Goal: Task Accomplishment & Management: Complete application form

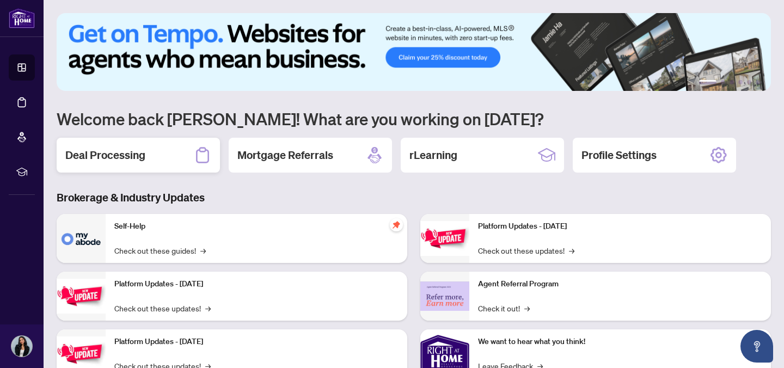
click at [143, 145] on div "Deal Processing" at bounding box center [138, 155] width 163 height 35
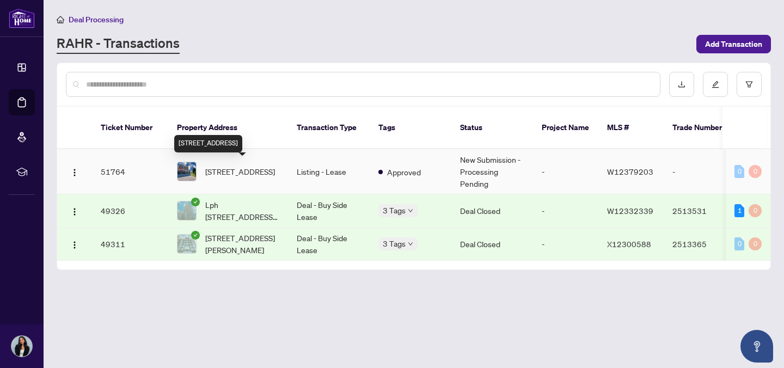
click at [254, 173] on span "[STREET_ADDRESS]" at bounding box center [240, 172] width 70 height 12
click at [138, 167] on td "51764" at bounding box center [130, 171] width 76 height 45
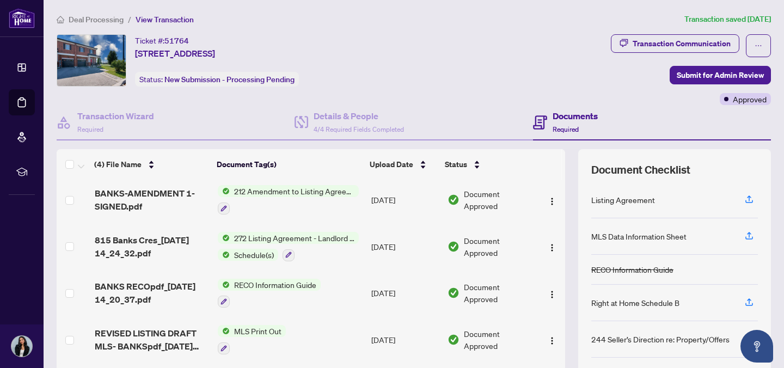
scroll to position [87, 0]
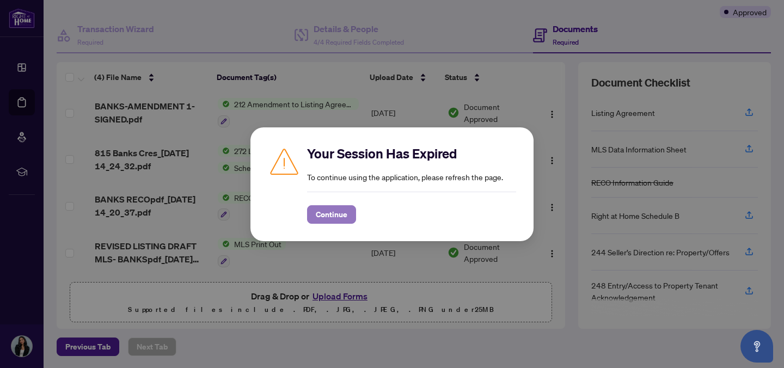
click at [343, 213] on span "Continue" at bounding box center [332, 214] width 32 height 17
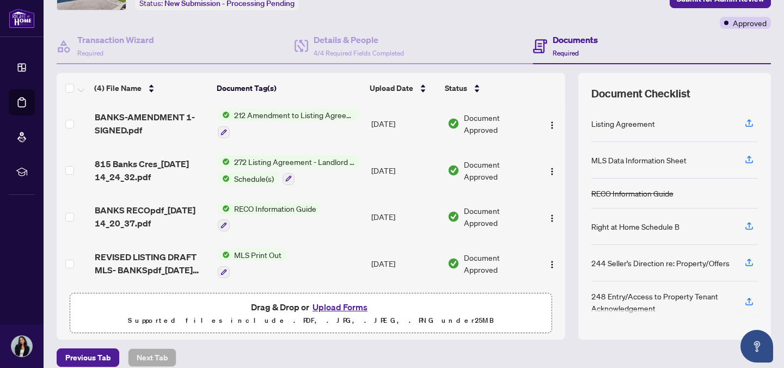
scroll to position [87, 0]
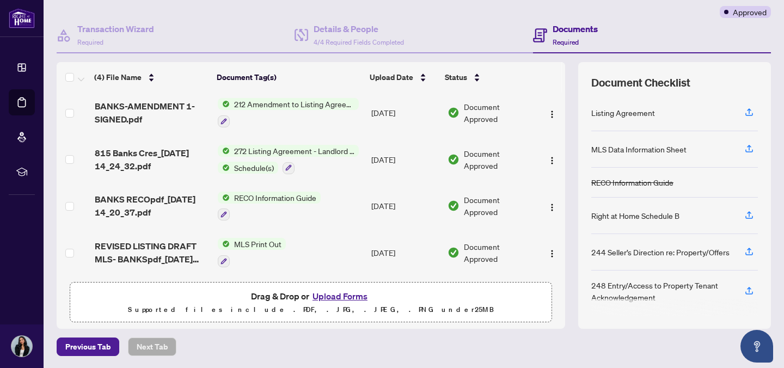
click at [346, 296] on button "Upload Forms" at bounding box center [340, 296] width 62 height 14
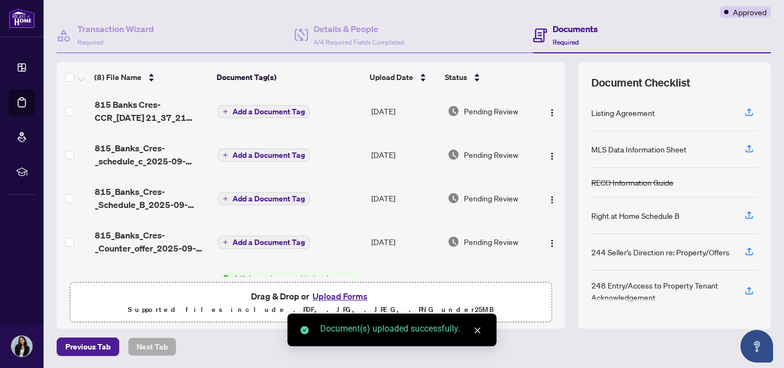
click at [272, 109] on span "Add a Document Tag" at bounding box center [269, 112] width 72 height 8
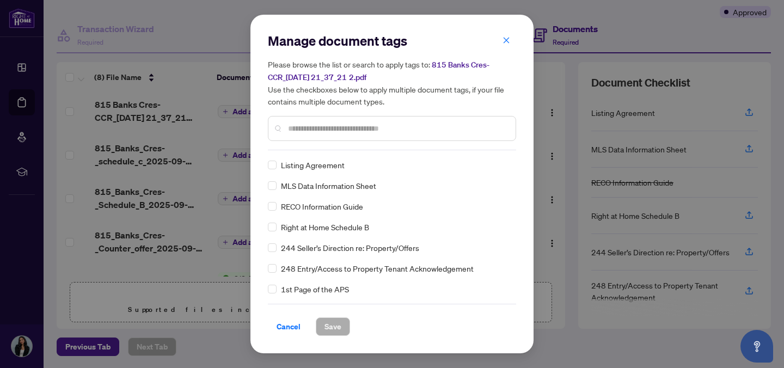
click at [313, 127] on input "text" at bounding box center [397, 129] width 219 height 12
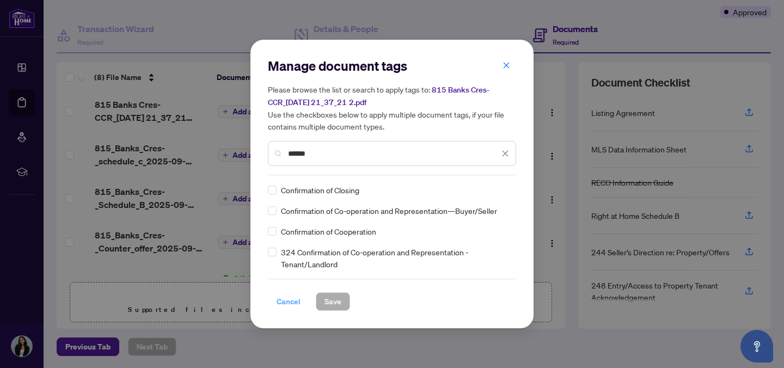
type input "******"
click at [283, 293] on span "Cancel" at bounding box center [289, 301] width 24 height 17
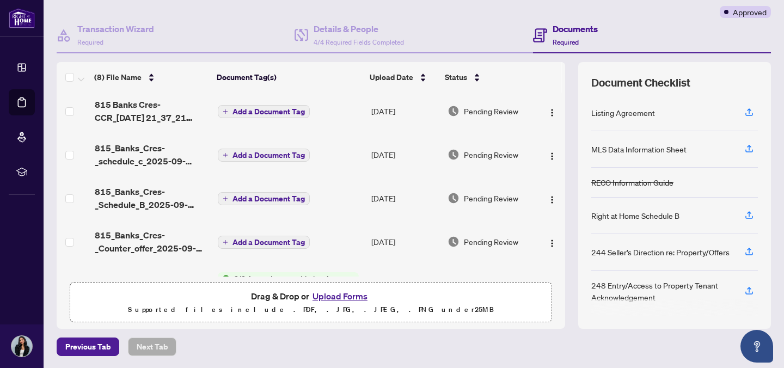
scroll to position [0, 0]
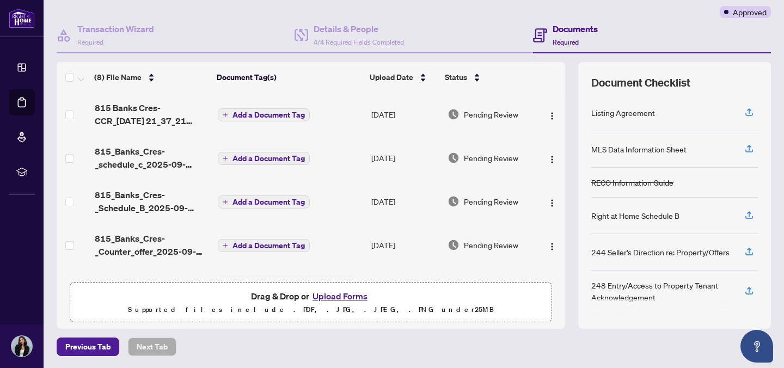
click at [267, 113] on span "Add a Document Tag" at bounding box center [269, 115] width 72 height 8
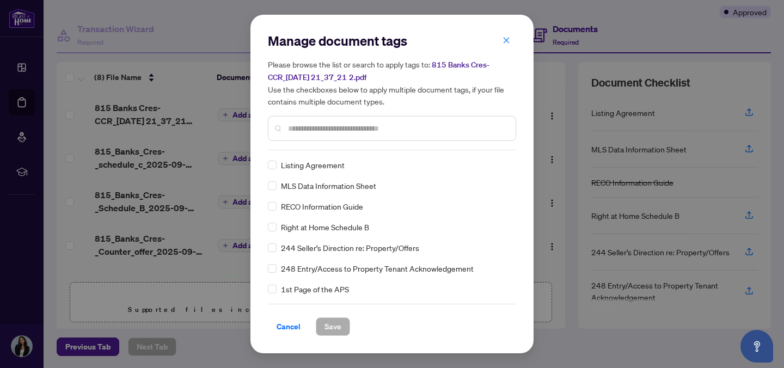
click at [338, 160] on div "Listing Agreement" at bounding box center [389, 165] width 242 height 12
click at [323, 136] on div at bounding box center [392, 128] width 248 height 25
click at [318, 130] on input "text" at bounding box center [397, 129] width 219 height 12
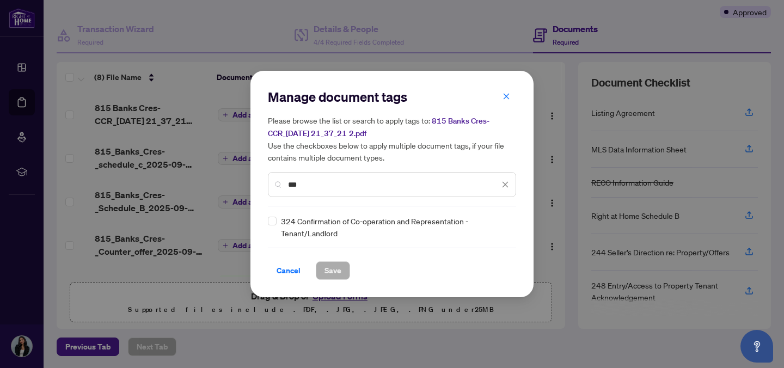
type input "***"
click at [334, 272] on span "Save" at bounding box center [333, 270] width 17 height 17
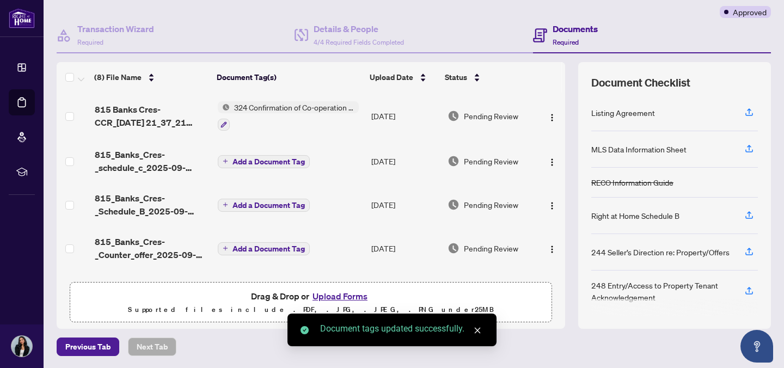
click at [279, 161] on span "Add a Document Tag" at bounding box center [269, 162] width 72 height 8
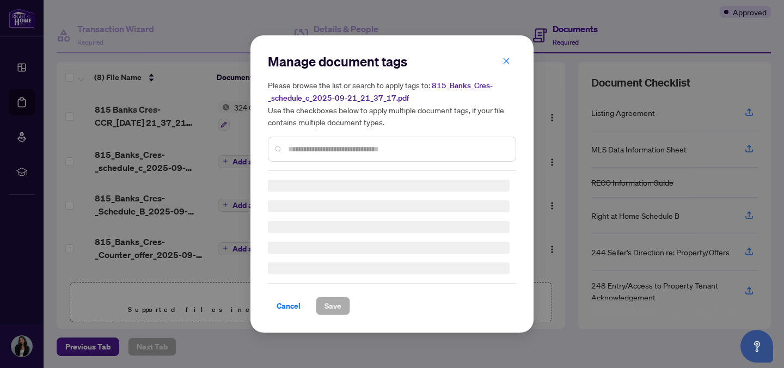
click at [316, 149] on div "Manage document tags Please browse the list or search to apply tags to: 815_Ban…" at bounding box center [392, 112] width 248 height 118
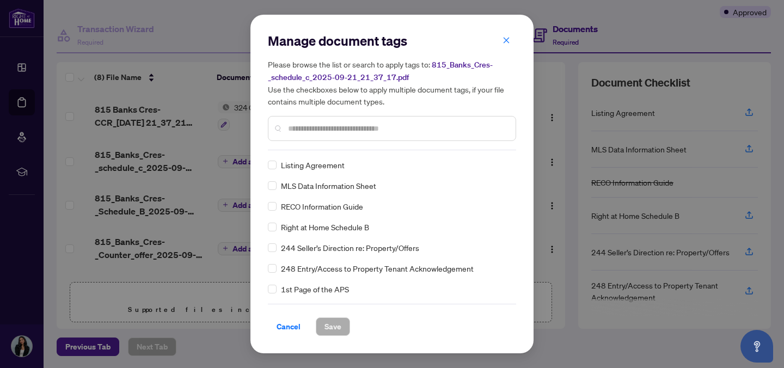
click at [309, 132] on input "text" at bounding box center [397, 129] width 219 height 12
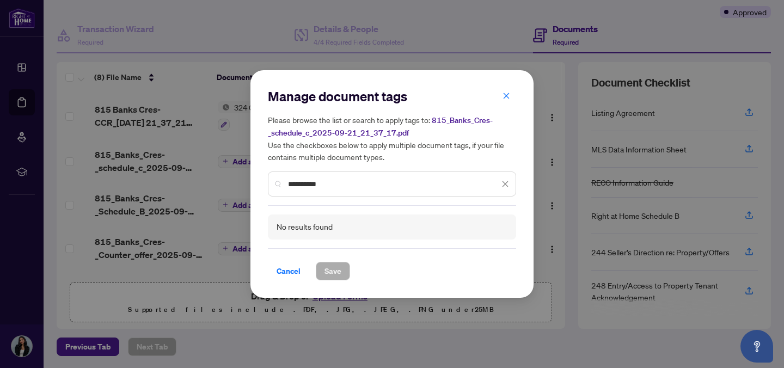
drag, startPoint x: 332, startPoint y: 180, endPoint x: 255, endPoint y: 172, distance: 77.2
click at [264, 180] on div "**********" at bounding box center [392, 184] width 283 height 228
type input "**********"
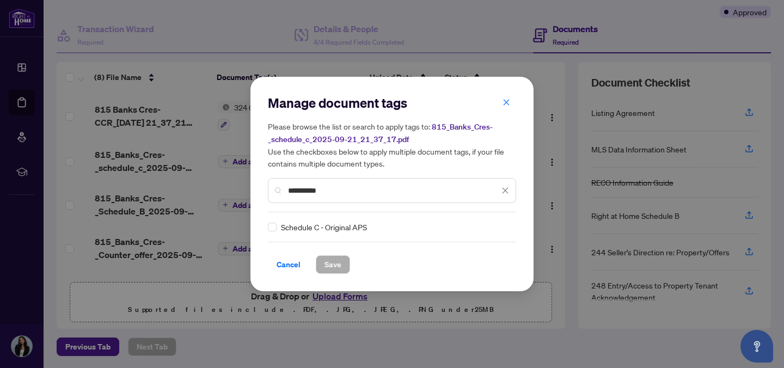
drag, startPoint x: 338, startPoint y: 192, endPoint x: 283, endPoint y: 191, distance: 55.6
click at [283, 191] on div "**********" at bounding box center [392, 190] width 248 height 25
type input "***"
click at [327, 265] on span "Save" at bounding box center [333, 264] width 17 height 17
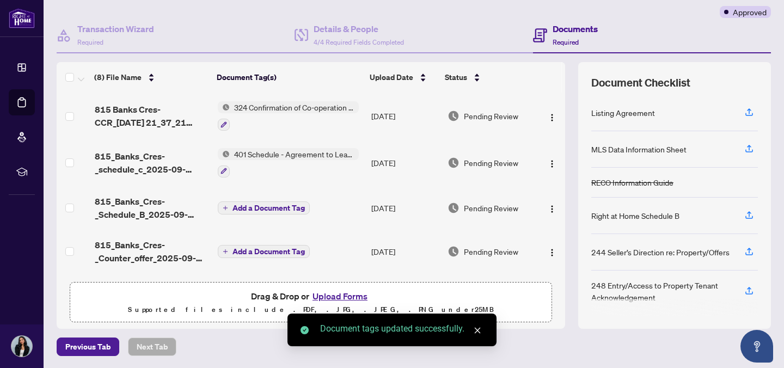
click at [278, 208] on span "Add a Document Tag" at bounding box center [269, 208] width 72 height 8
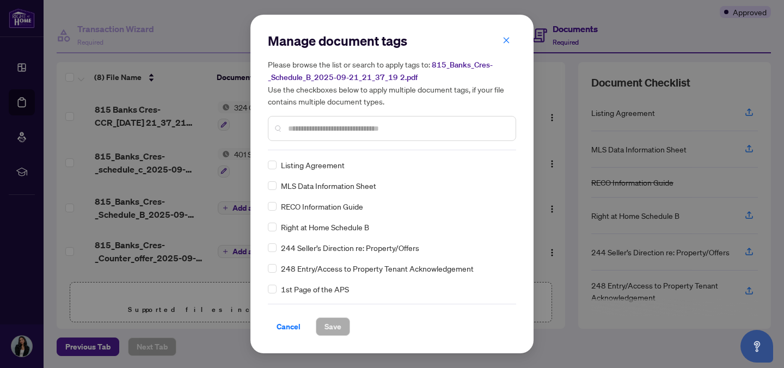
click at [313, 132] on input "text" at bounding box center [397, 129] width 219 height 12
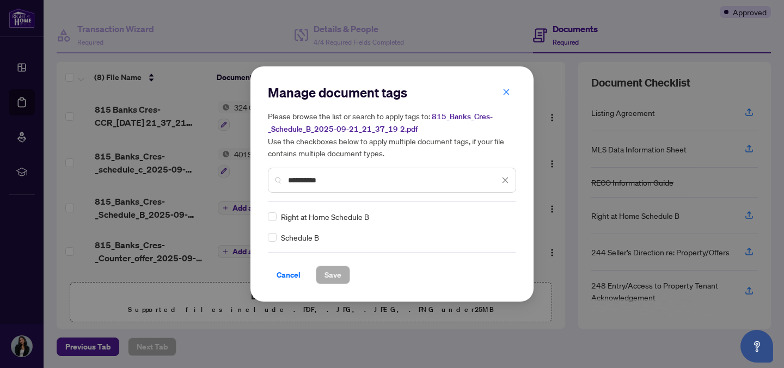
type input "**********"
click at [325, 279] on span "Save" at bounding box center [333, 274] width 17 height 17
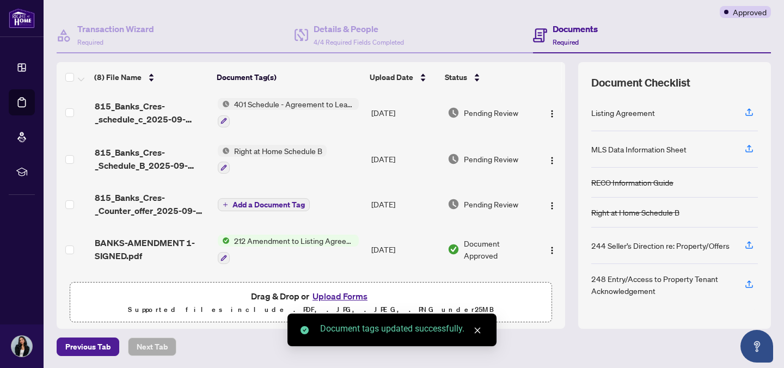
scroll to position [51, 0]
click at [276, 200] on span "Add a Document Tag" at bounding box center [269, 204] width 72 height 8
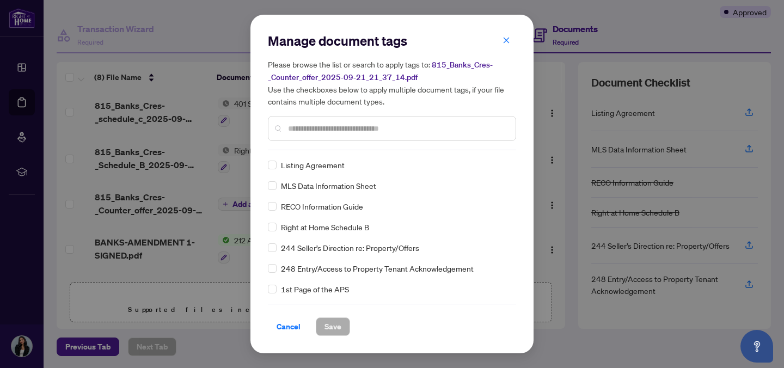
click at [307, 133] on input "text" at bounding box center [397, 129] width 219 height 12
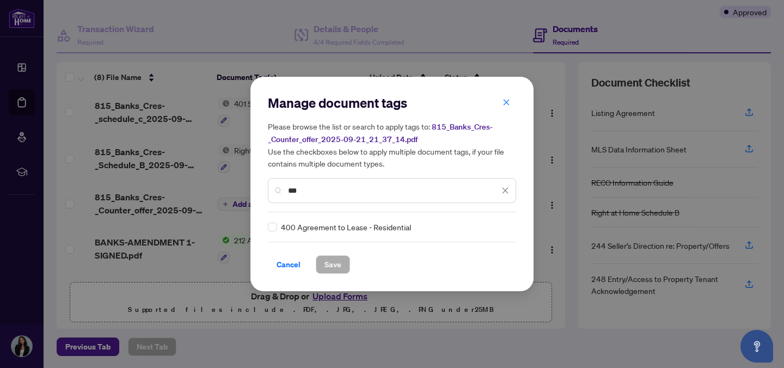
type input "***"
click at [325, 264] on span "Save" at bounding box center [333, 264] width 17 height 17
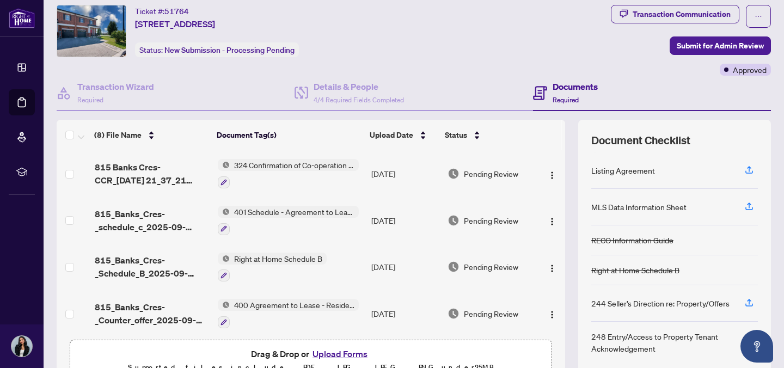
scroll to position [0, 0]
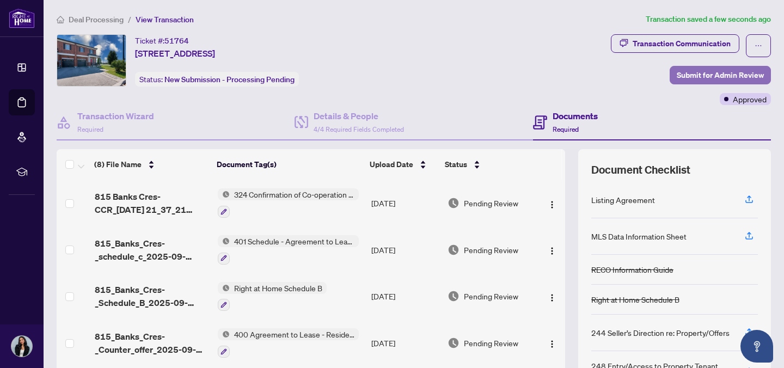
click at [726, 72] on span "Submit for Admin Review" at bounding box center [720, 74] width 87 height 17
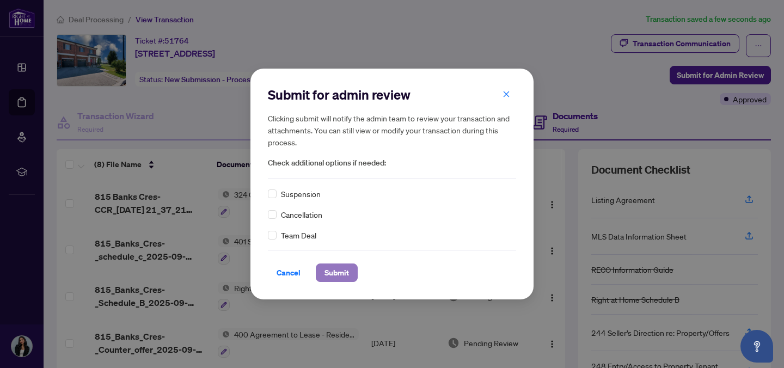
click at [332, 270] on span "Submit" at bounding box center [337, 272] width 25 height 17
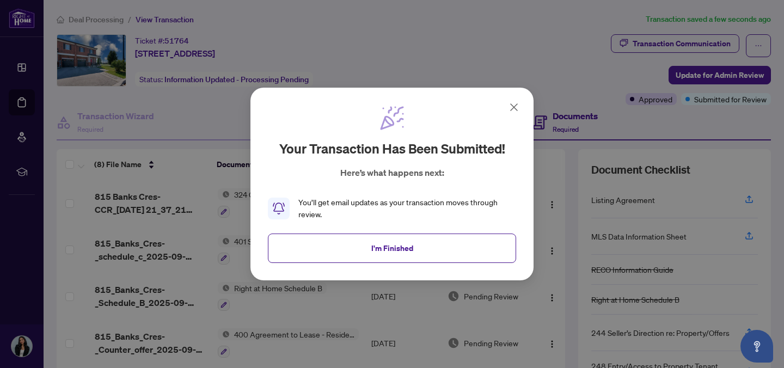
click at [513, 106] on icon at bounding box center [514, 107] width 13 height 13
